Goal: Book appointment/travel/reservation

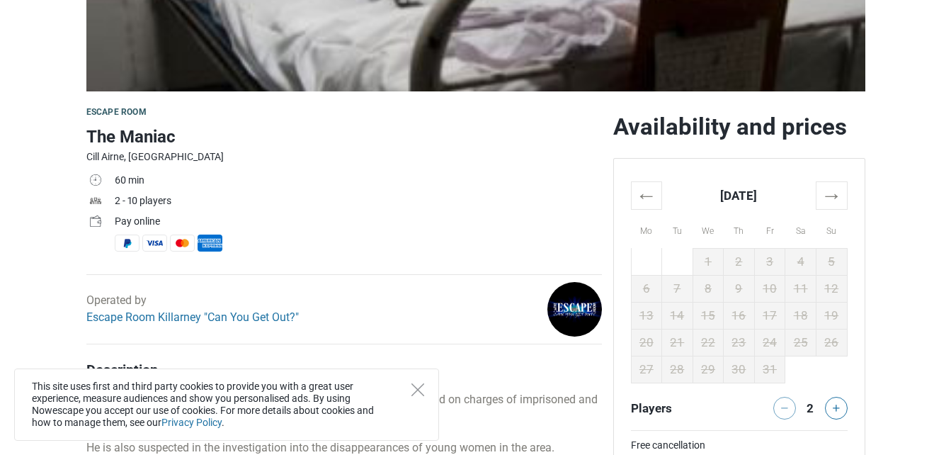
scroll to position [340, 0]
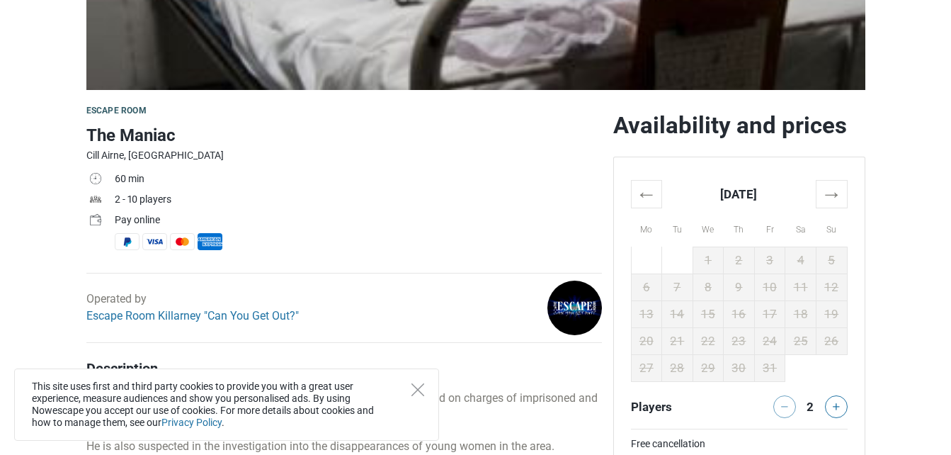
click at [423, 399] on div "This site uses first and third party cookies to provide you with a great user e…" at bounding box center [226, 404] width 425 height 72
click at [833, 186] on th "→" at bounding box center [831, 194] width 31 height 28
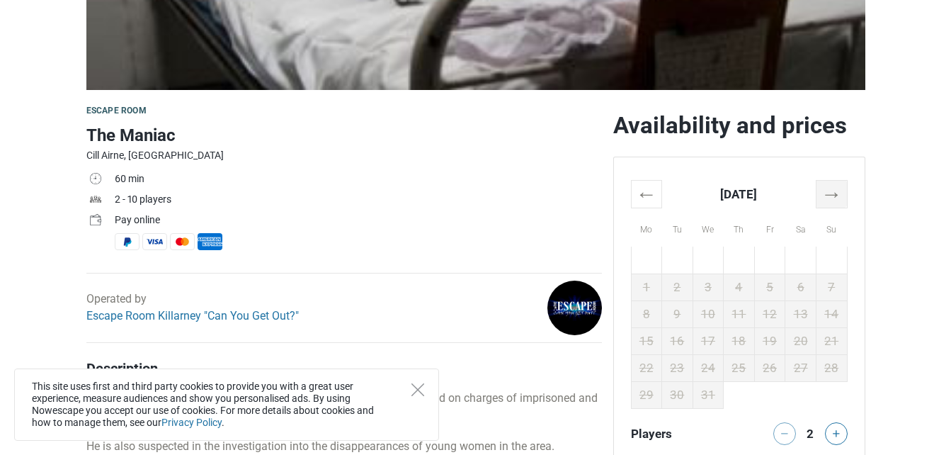
click at [833, 186] on th "→" at bounding box center [831, 194] width 31 height 28
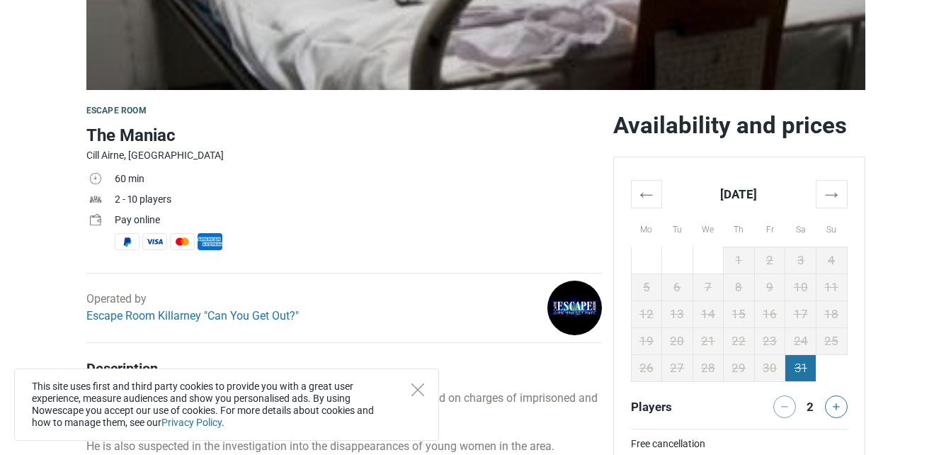
click at [787, 371] on td "31" at bounding box center [800, 367] width 31 height 27
click at [840, 404] on button at bounding box center [836, 406] width 23 height 23
click at [836, 191] on th "→" at bounding box center [831, 194] width 31 height 28
click at [836, 193] on th "→" at bounding box center [831, 194] width 31 height 28
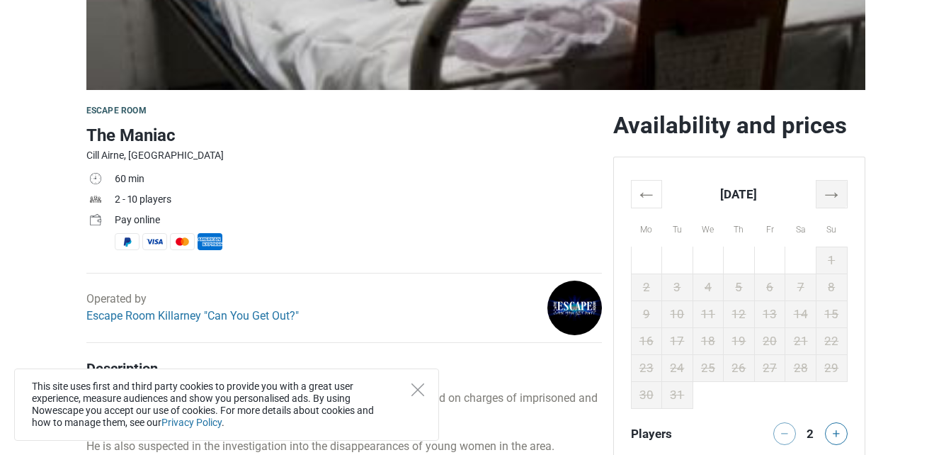
click at [836, 193] on th "→" at bounding box center [831, 194] width 31 height 28
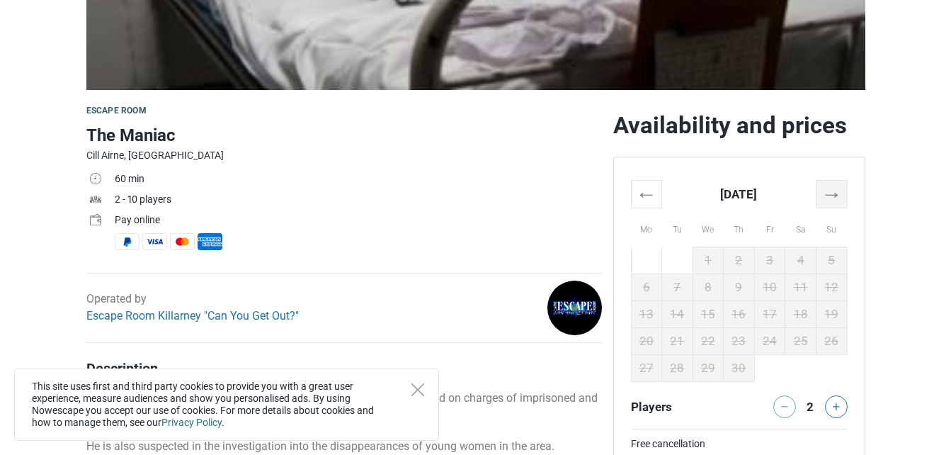
click at [836, 193] on th "→" at bounding box center [831, 194] width 31 height 28
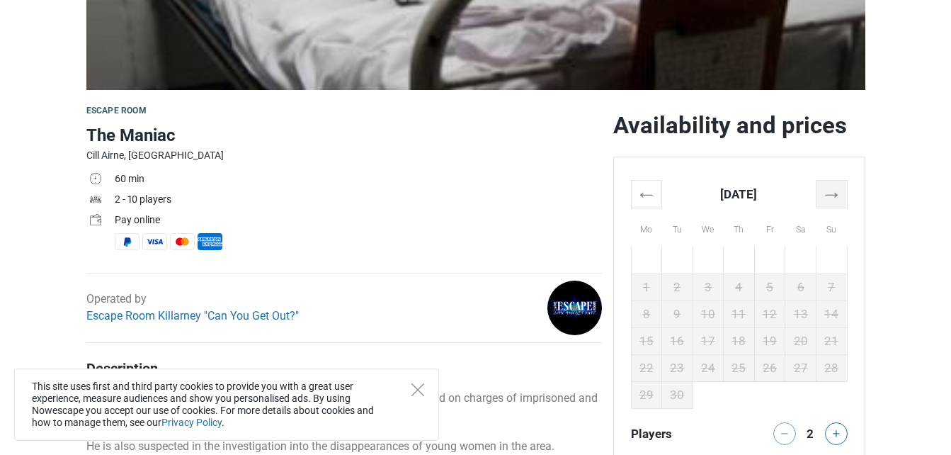
click at [836, 193] on th "→" at bounding box center [831, 194] width 31 height 28
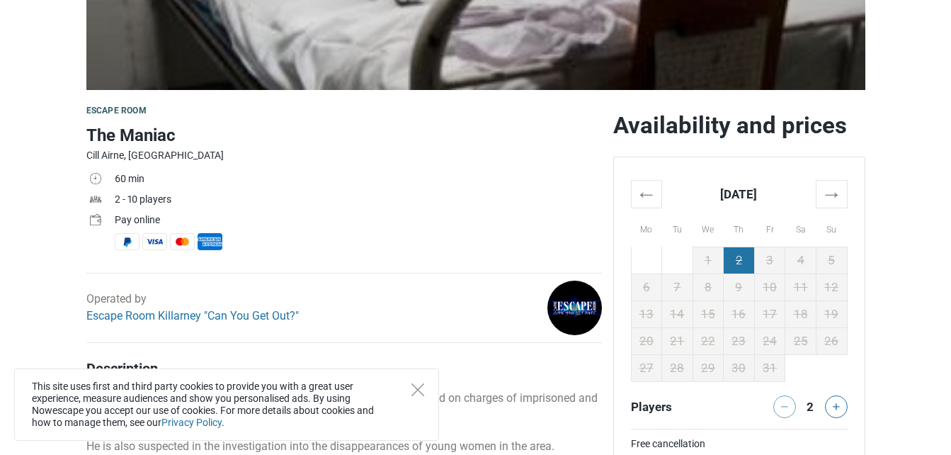
click at [729, 260] on td "2" at bounding box center [739, 259] width 31 height 27
click at [758, 260] on td "3" at bounding box center [769, 259] width 31 height 27
click at [733, 287] on td "9" at bounding box center [739, 286] width 31 height 27
click at [826, 198] on th "→" at bounding box center [831, 194] width 31 height 28
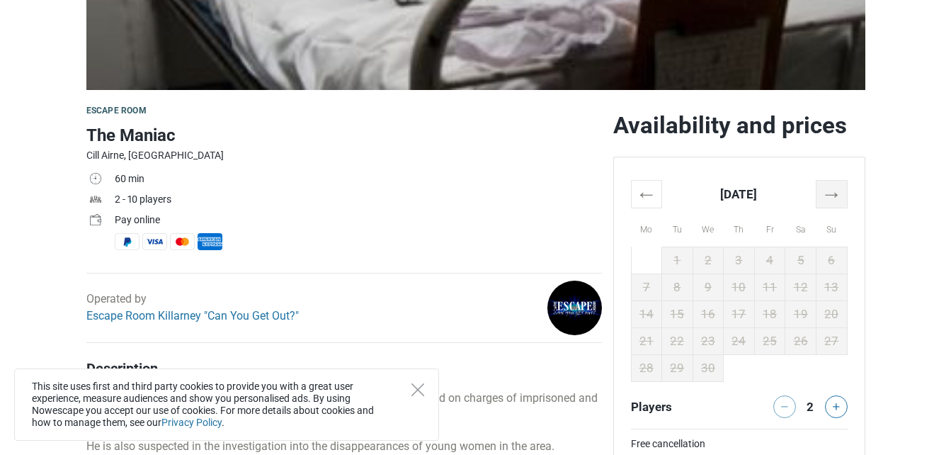
click at [826, 198] on th "→" at bounding box center [831, 194] width 31 height 28
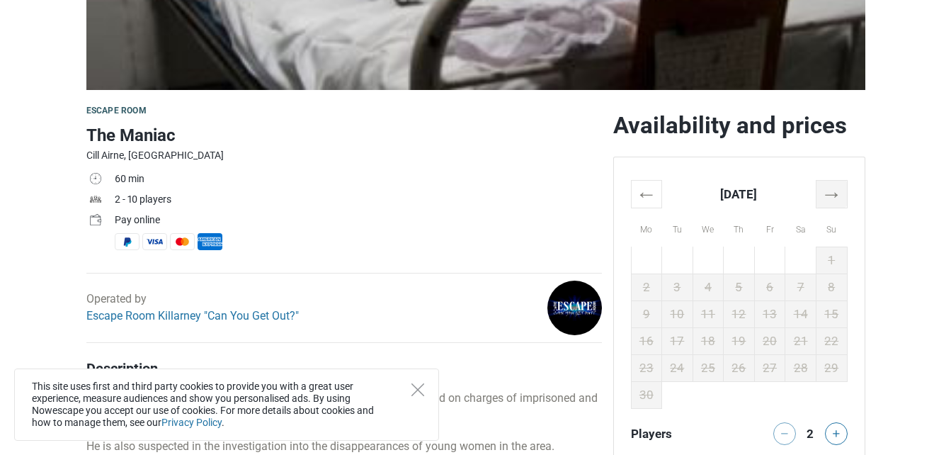
click at [826, 198] on th "→" at bounding box center [831, 194] width 31 height 28
click at [421, 390] on icon "Close" at bounding box center [417, 389] width 13 height 13
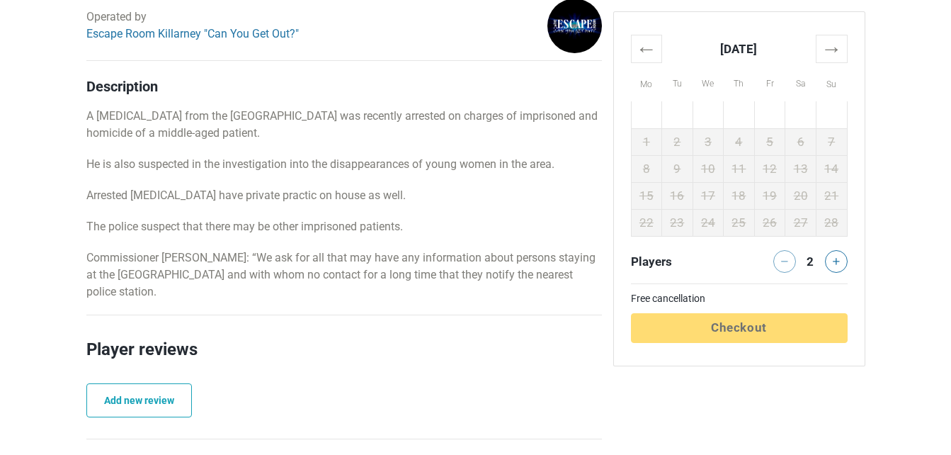
scroll to position [623, 0]
